Goal: Navigation & Orientation: Find specific page/section

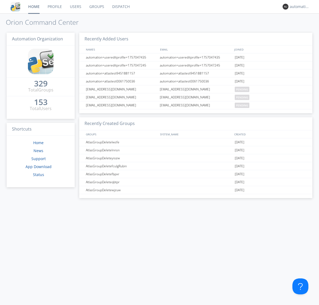
click at [120, 7] on link "Dispatch" at bounding box center [121, 6] width 26 height 13
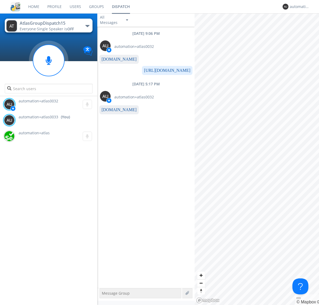
click at [116, 110] on link "www.orionlabs.io" at bounding box center [118, 109] width 35 height 5
type textarea "https://www.orionlabs.io"
click at [298, 7] on div "automation+atlas0033" at bounding box center [300, 6] width 20 height 5
